Goal: Task Accomplishment & Management: Use online tool/utility

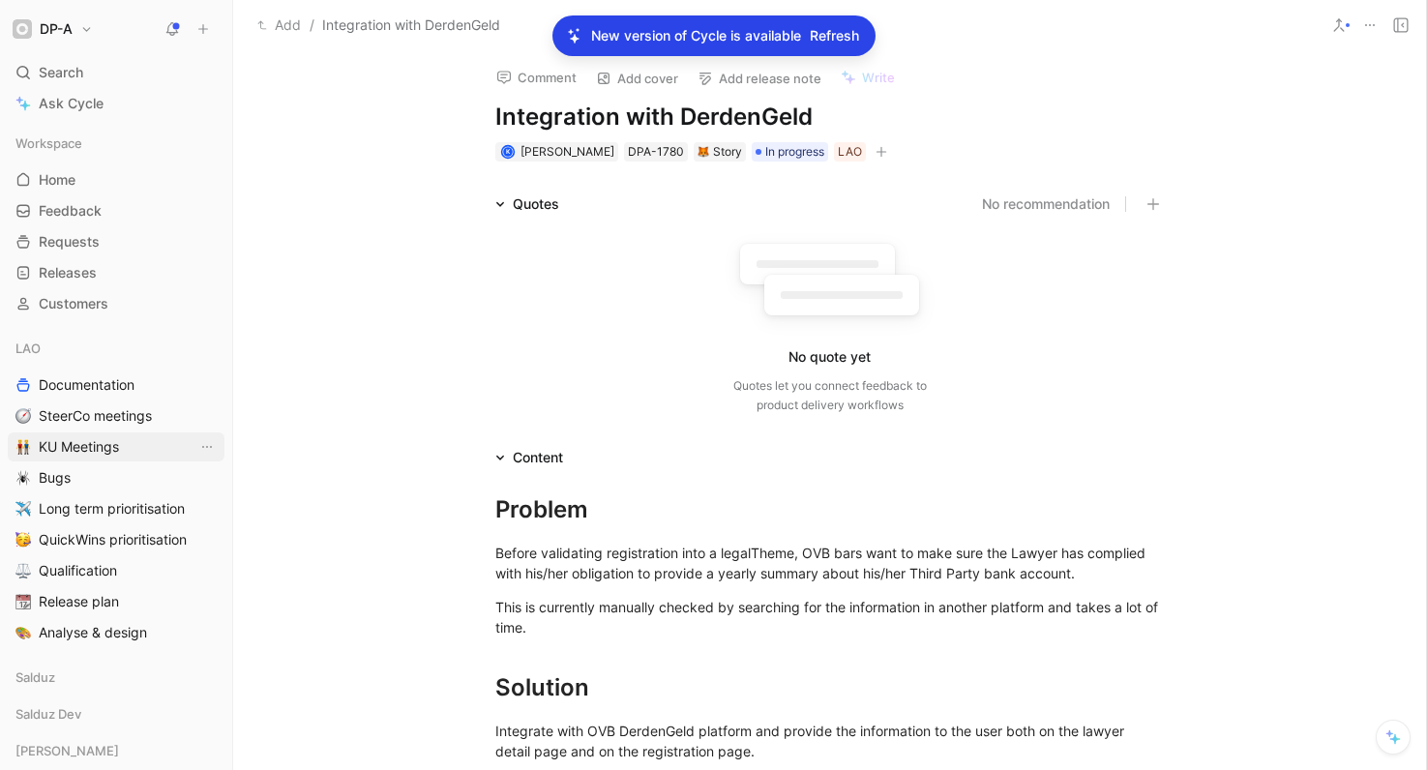
click at [103, 452] on span "KU Meetings" at bounding box center [79, 446] width 80 height 19
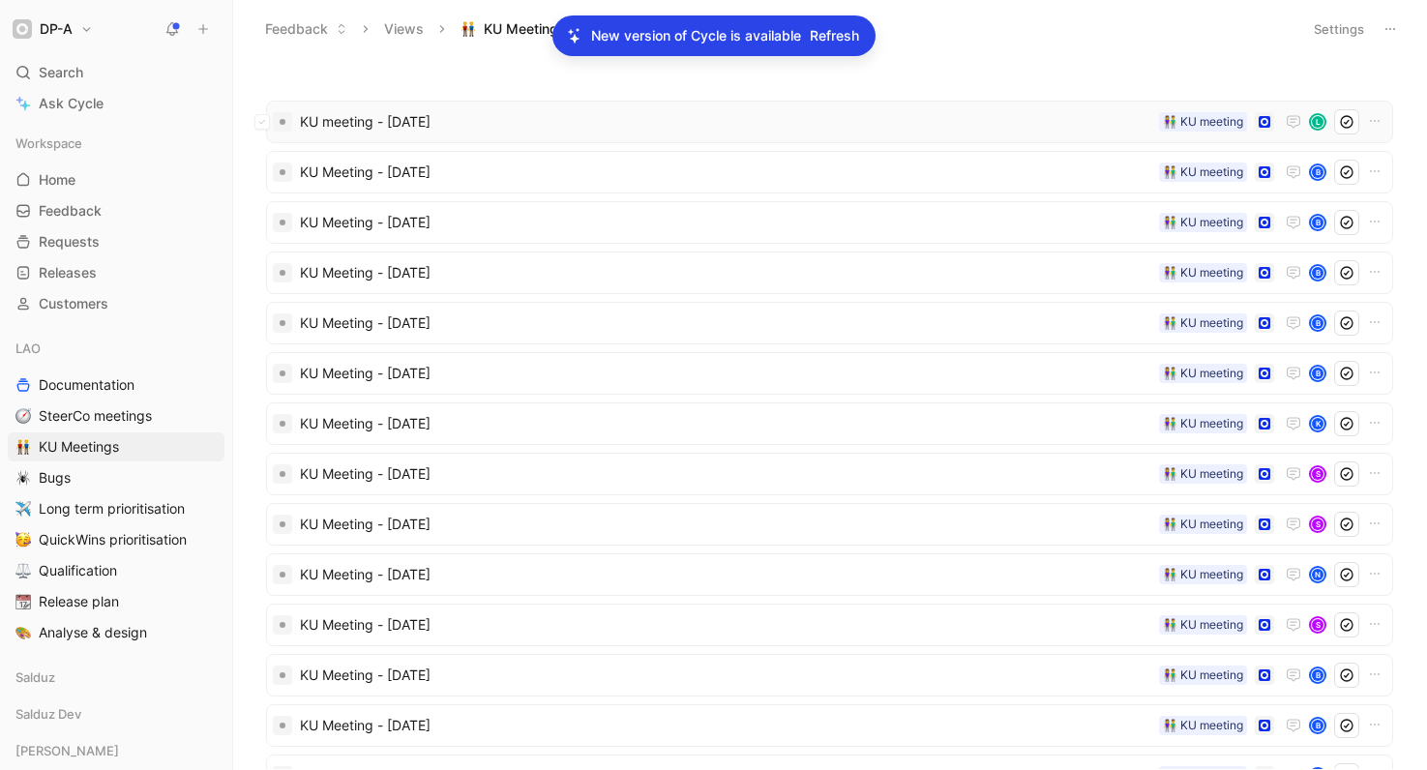
click at [398, 119] on span "KU meeting - [DATE]" at bounding box center [725, 121] width 851 height 23
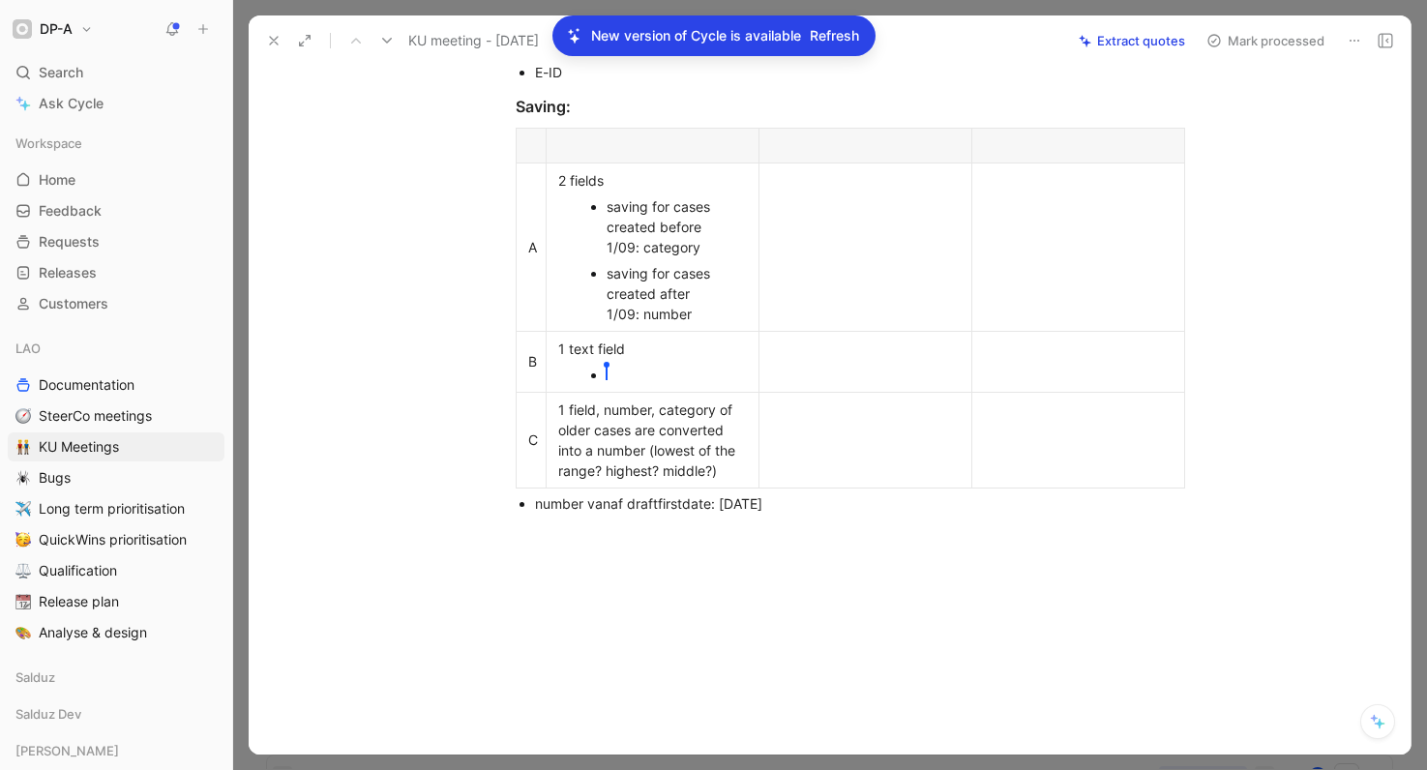
scroll to position [516, 0]
click at [685, 382] on div "[PERSON_NAME]" at bounding box center [661, 372] width 111 height 20
click at [836, 447] on div at bounding box center [865, 437] width 189 height 20
click at [1035, 485] on td at bounding box center [1077, 437] width 213 height 96
click at [583, 115] on div "Saving:" at bounding box center [850, 103] width 669 height 23
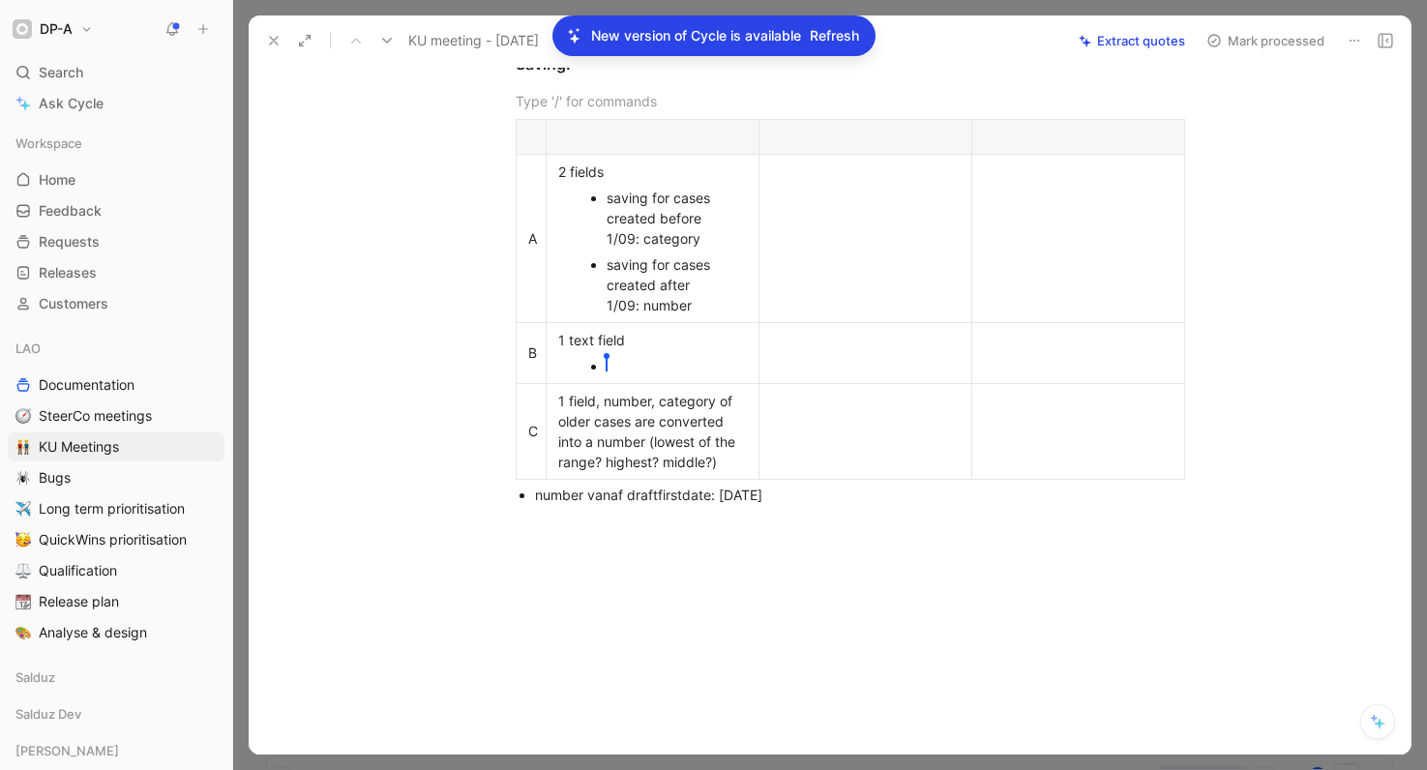
scroll to position [698, 0]
click at [533, 492] on ul "number vanaf draftfirstdate: [DATE]" at bounding box center [850, 495] width 743 height 26
